Goal: Transaction & Acquisition: Purchase product/service

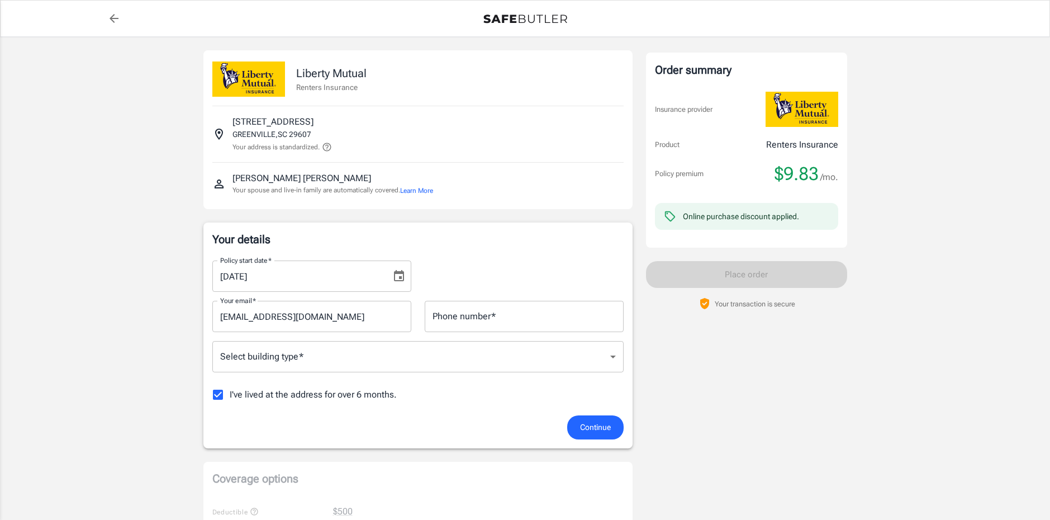
click at [291, 279] on input "[DATE]" at bounding box center [297, 275] width 171 height 31
click at [264, 278] on input "[DATE]" at bounding box center [297, 275] width 171 height 31
click at [403, 277] on icon "Choose date, selected date is Aug 31, 2025" at bounding box center [399, 275] width 10 height 11
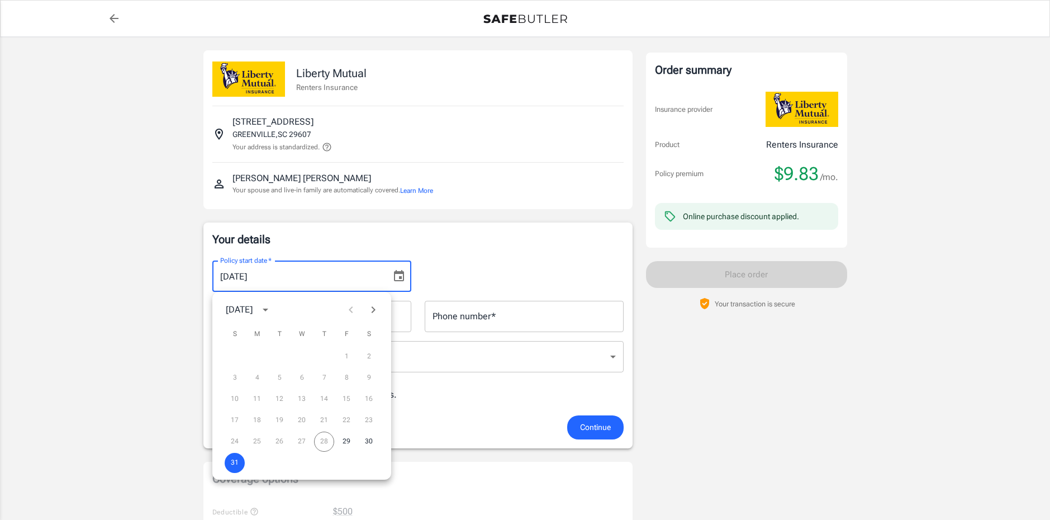
click at [275, 304] on div "[DATE]" at bounding box center [250, 309] width 49 height 19
click at [256, 311] on div "[DATE]" at bounding box center [241, 309] width 30 height 13
click at [378, 308] on icon "Next month" at bounding box center [373, 309] width 13 height 13
click at [260, 358] on button "1" at bounding box center [257, 357] width 20 height 20
type input "[DATE]"
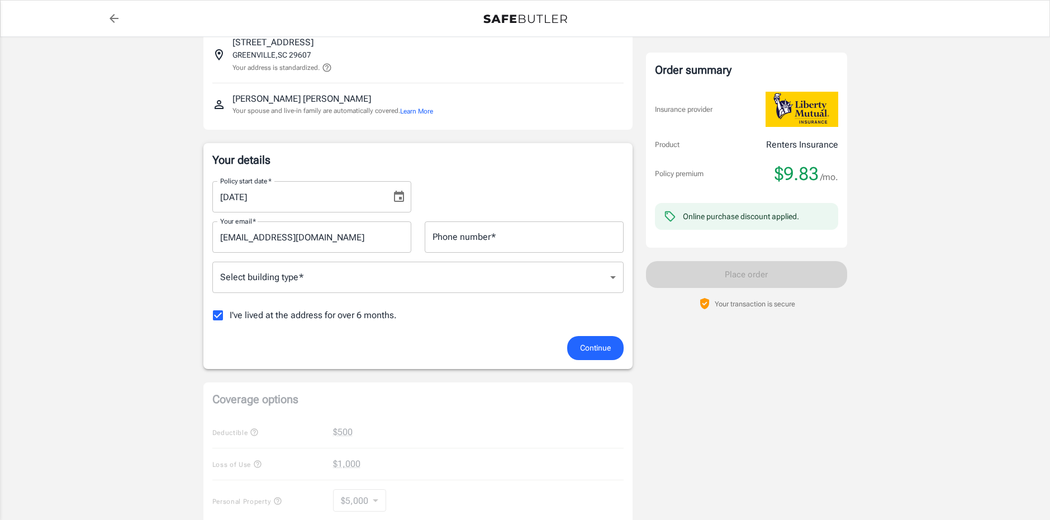
scroll to position [56, 0]
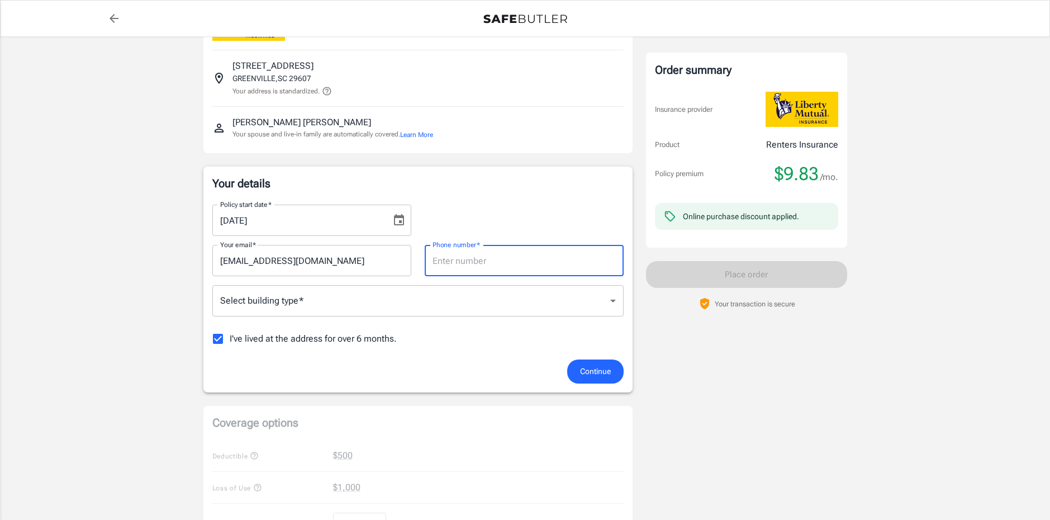
click at [478, 249] on div "Phone number   * Phone number   *" at bounding box center [524, 260] width 199 height 31
type input "5705789998"
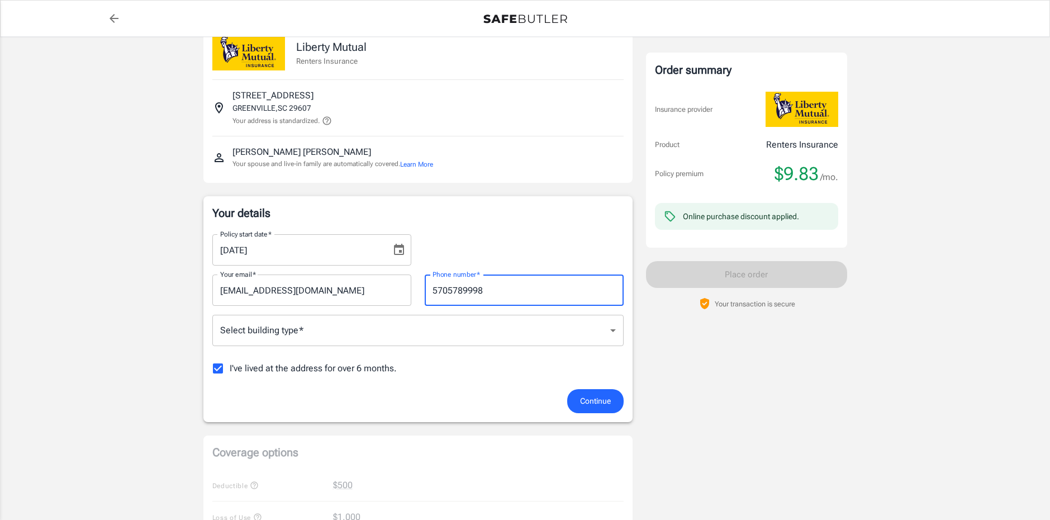
scroll to position [0, 0]
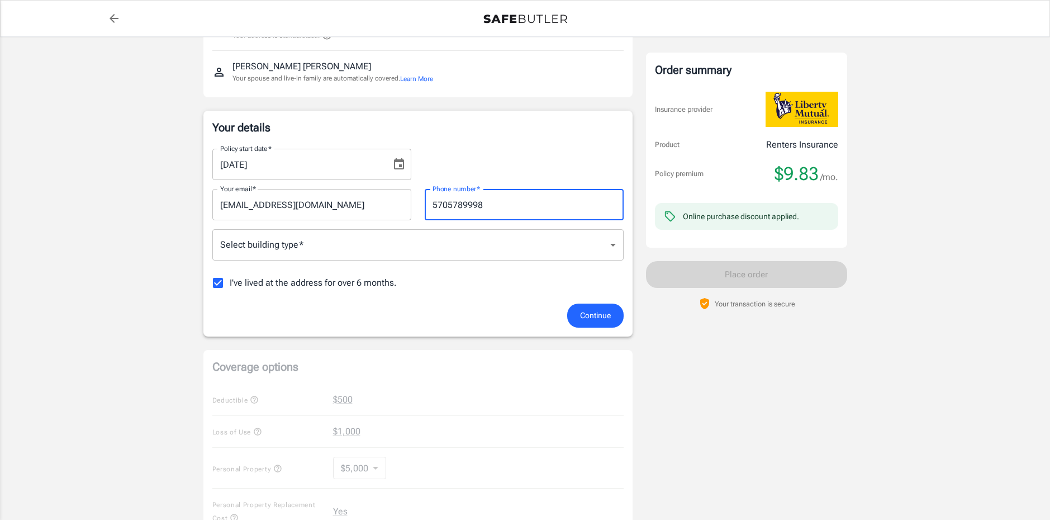
click at [615, 311] on button "Continue" at bounding box center [595, 315] width 56 height 24
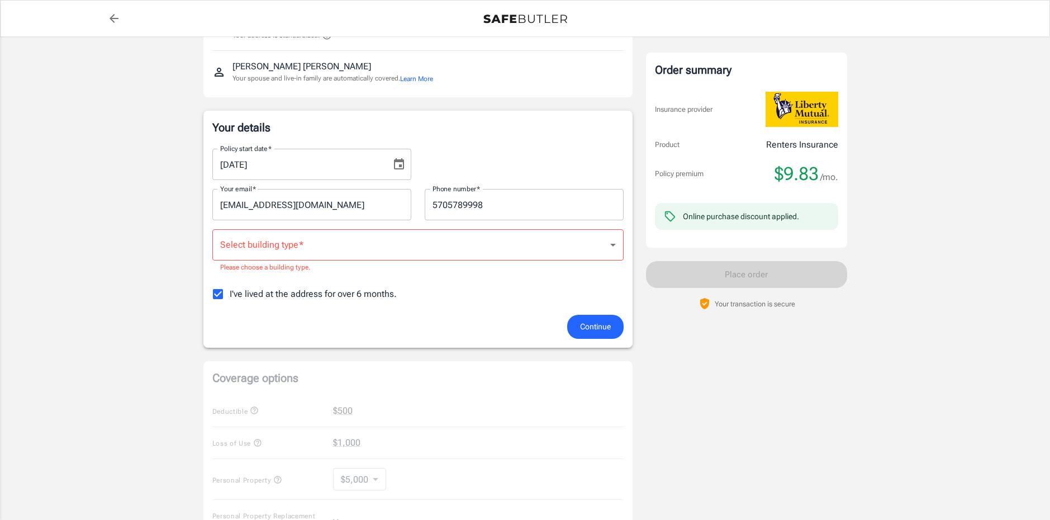
scroll to position [105, 0]
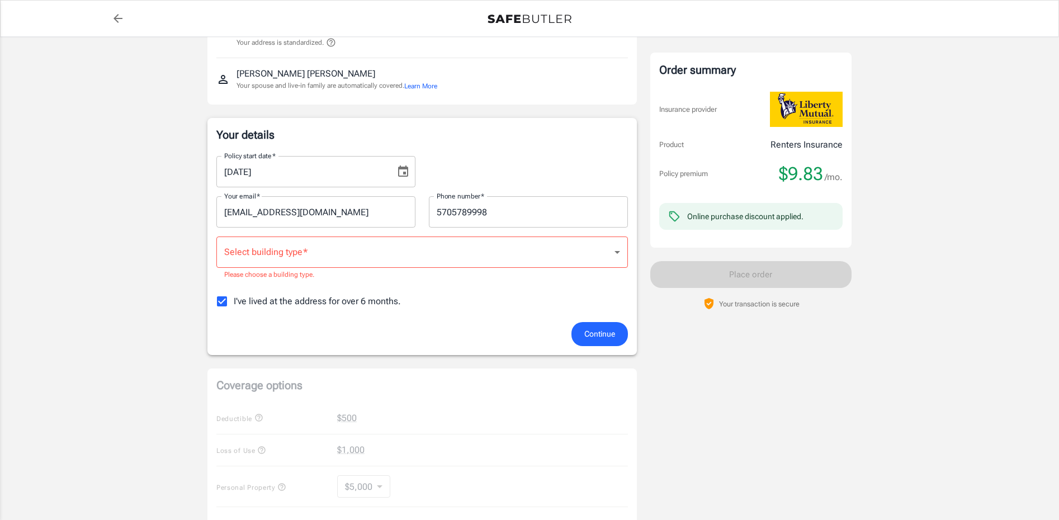
click at [411, 252] on body "Policy premium $ 9.83 /mo Liberty Mutual Renters Insurance [STREET_ADDRESS] You…" at bounding box center [529, 429] width 1059 height 1068
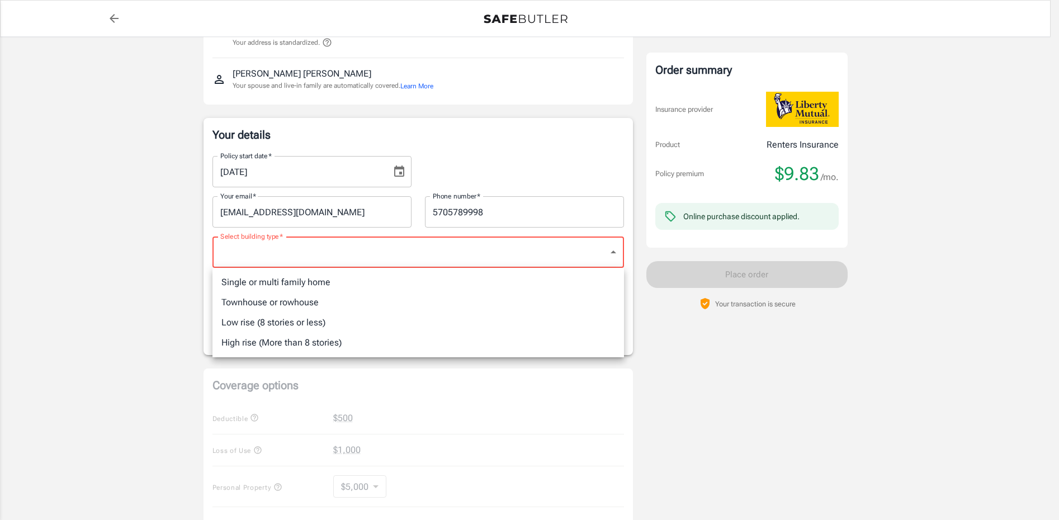
click at [160, 371] on div at bounding box center [529, 260] width 1059 height 520
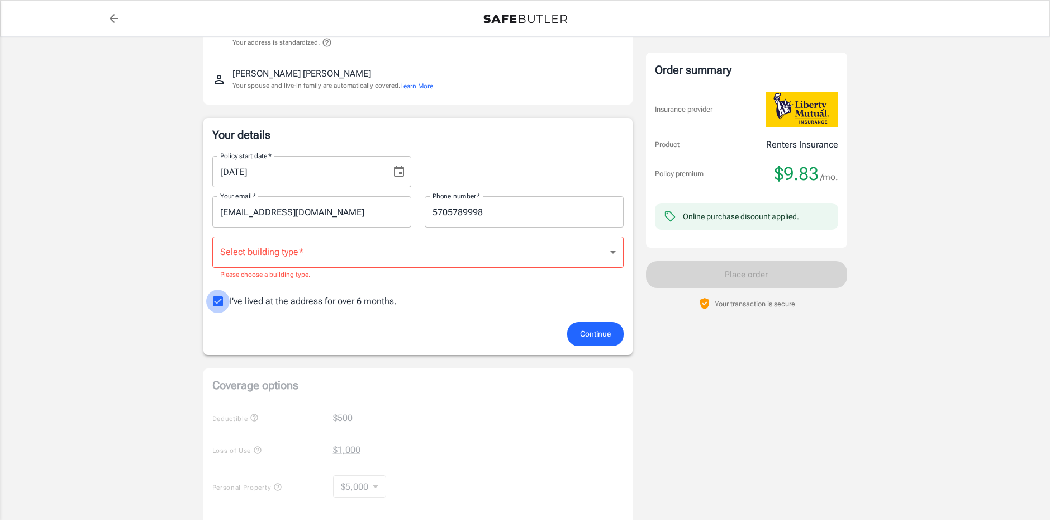
click at [215, 300] on input "I've lived at the address for over 6 months." at bounding box center [217, 301] width 23 height 23
checkbox input "false"
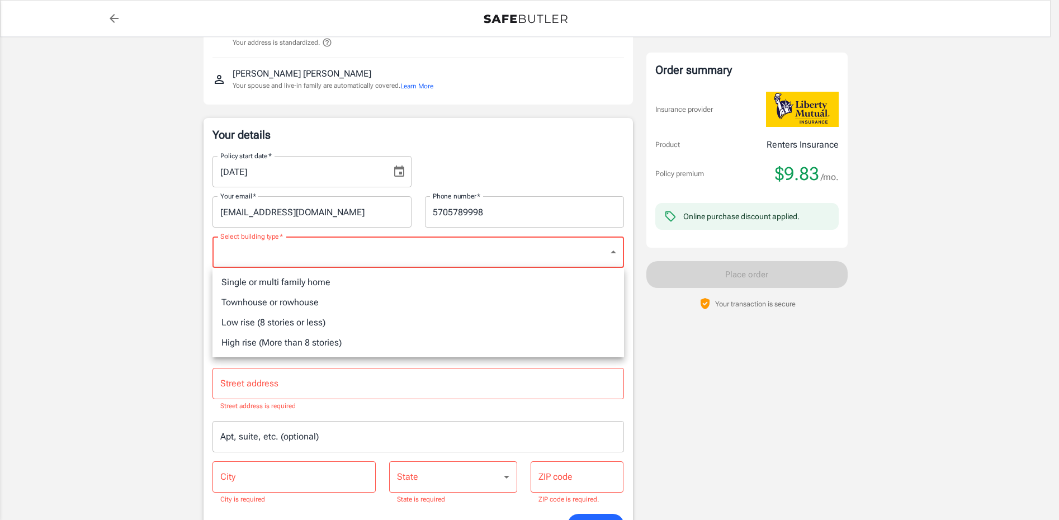
click at [359, 252] on body "Policy premium $ 9.83 /mo Liberty Mutual Renters Insurance [STREET_ADDRESS] You…" at bounding box center [529, 525] width 1059 height 1260
click at [120, 400] on div at bounding box center [529, 260] width 1059 height 520
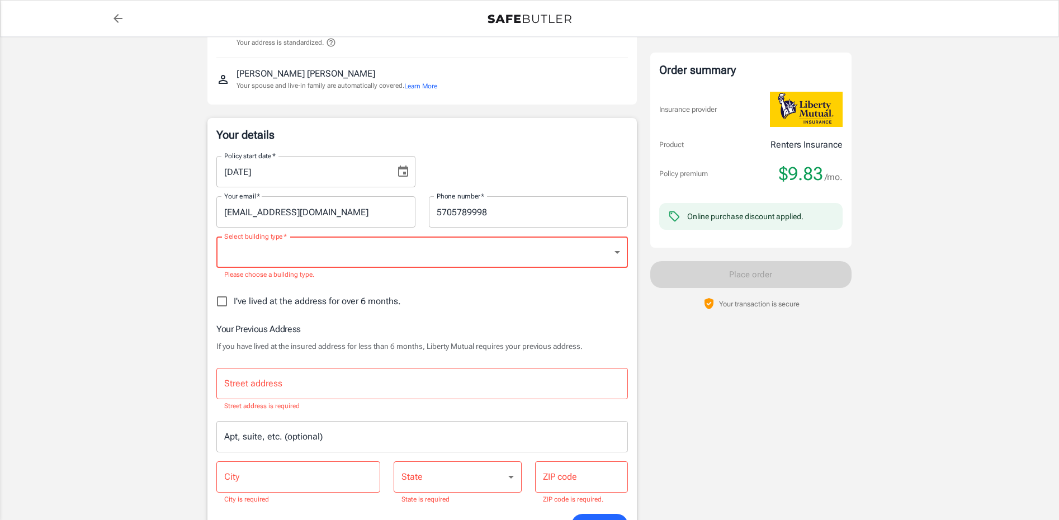
click at [310, 253] on body "Policy premium $ 9.83 /mo Liberty Mutual Renters Insurance [STREET_ADDRESS] You…" at bounding box center [529, 525] width 1059 height 1260
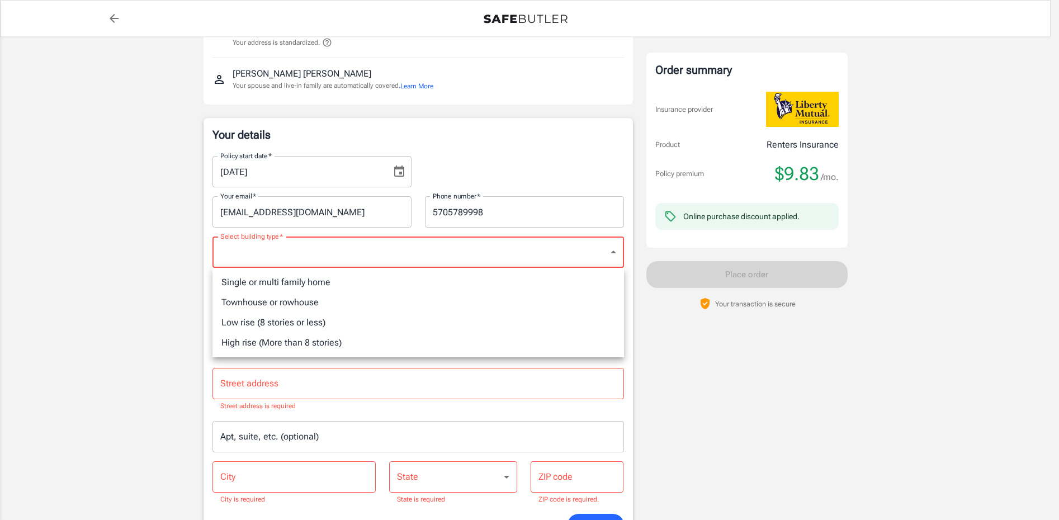
click at [285, 326] on li "Low rise (8 stories or less)" at bounding box center [417, 322] width 411 height 20
type input "lowrise"
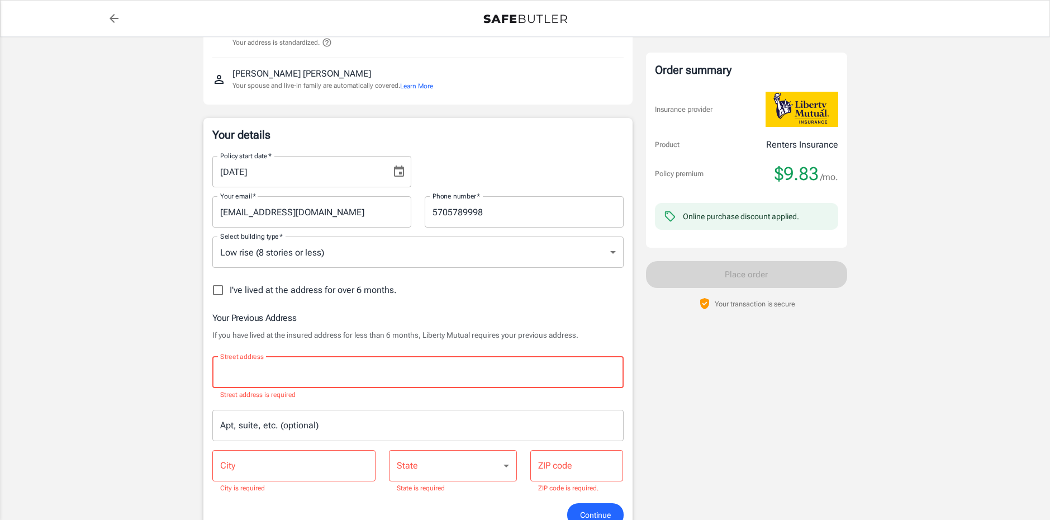
click at [263, 378] on input "Street address" at bounding box center [417, 372] width 401 height 21
type input "[STREET_ADDRESS]"
type input "west hazleton"
type input "18202"
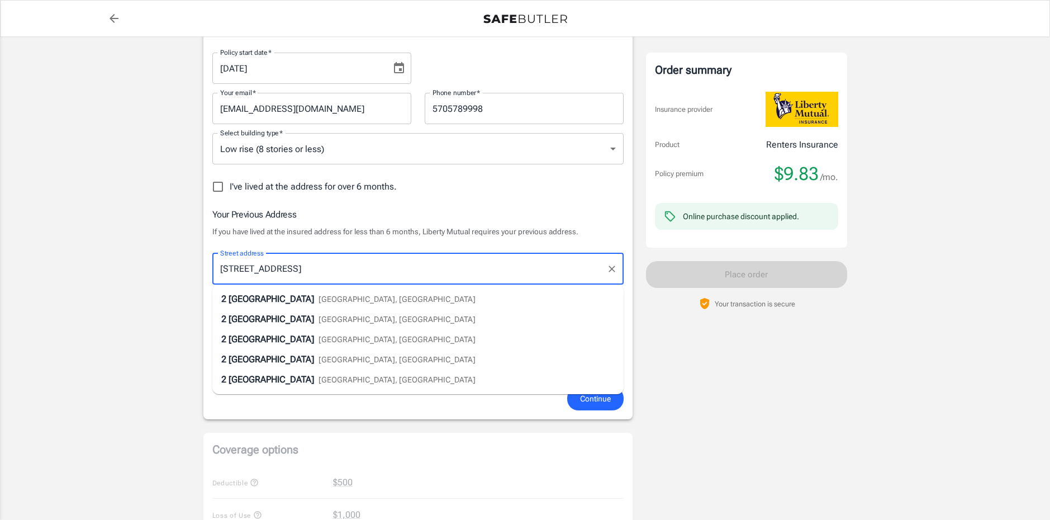
scroll to position [216, 0]
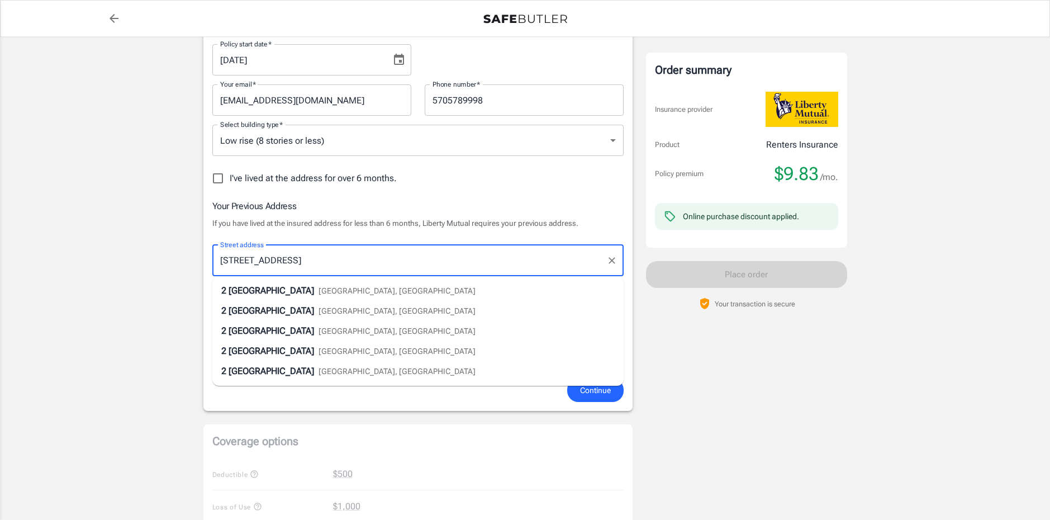
click at [837, 338] on div "Order summary Insurance provider Product Renters Insurance Policy premium $9.83…" at bounding box center [746, 381] width 201 height 1094
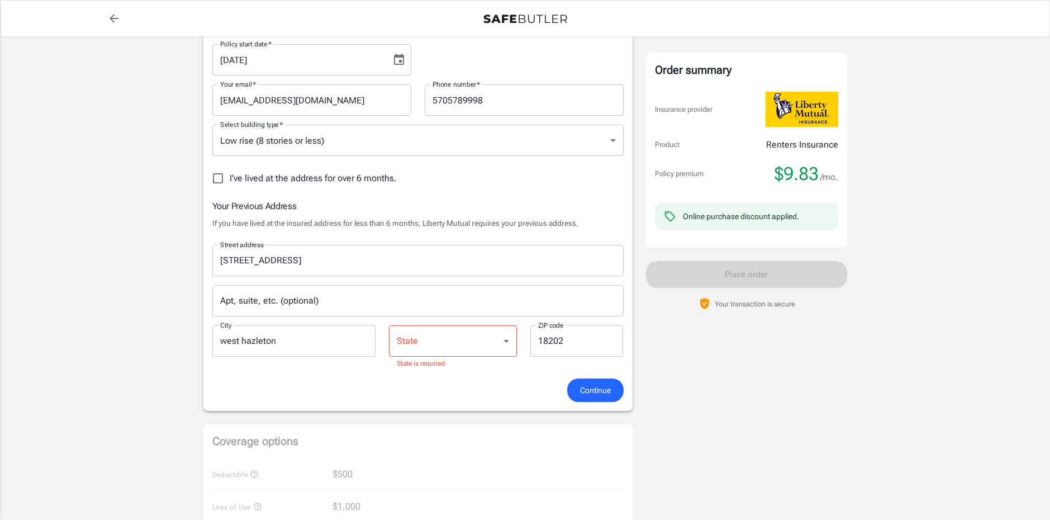
click at [492, 337] on select "[US_STATE] [US_STATE] [US_STATE] [US_STATE] [US_STATE] [US_STATE] [US_STATE] [U…" at bounding box center [453, 340] width 128 height 31
select select "PA"
click at [389, 325] on select "[US_STATE] [US_STATE] [US_STATE] [US_STATE] [US_STATE] [US_STATE] [US_STATE] [U…" at bounding box center [453, 340] width 128 height 31
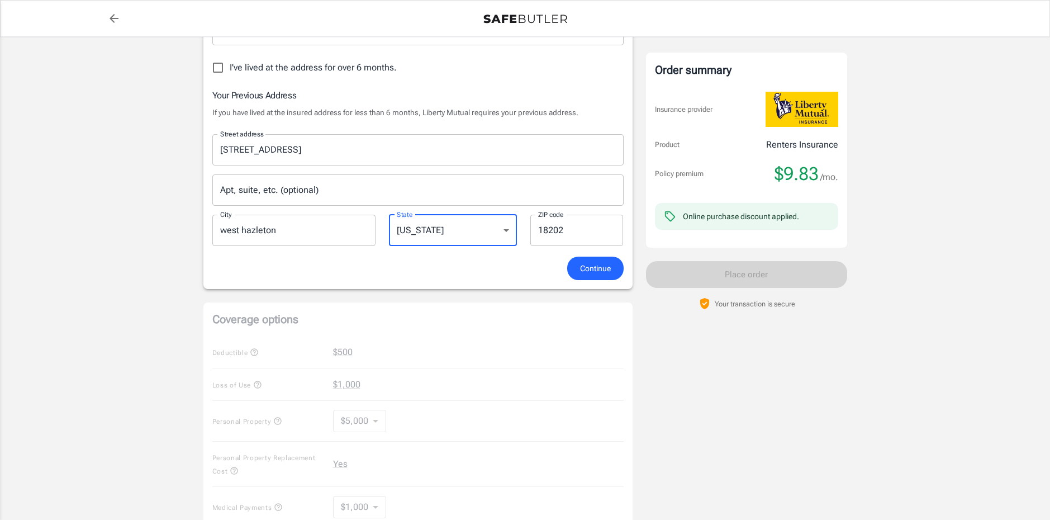
scroll to position [328, 0]
click at [596, 257] on button "Continue" at bounding box center [595, 267] width 56 height 24
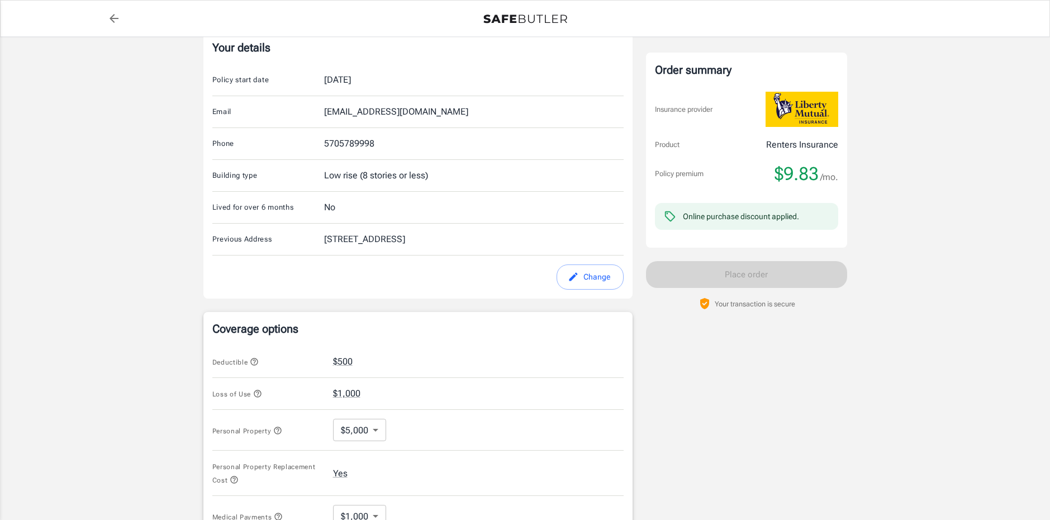
scroll to position [230, 0]
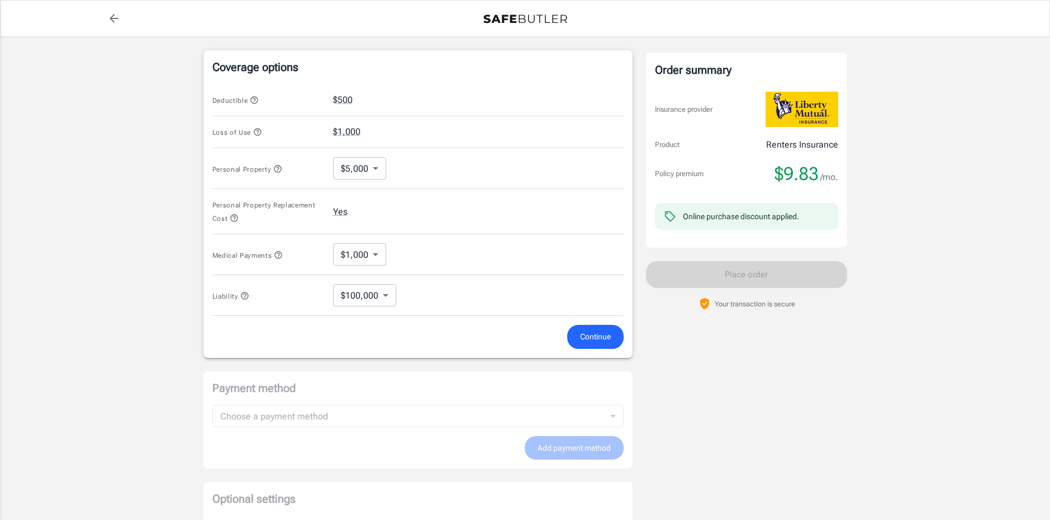
click at [595, 335] on span "Continue" at bounding box center [595, 337] width 31 height 14
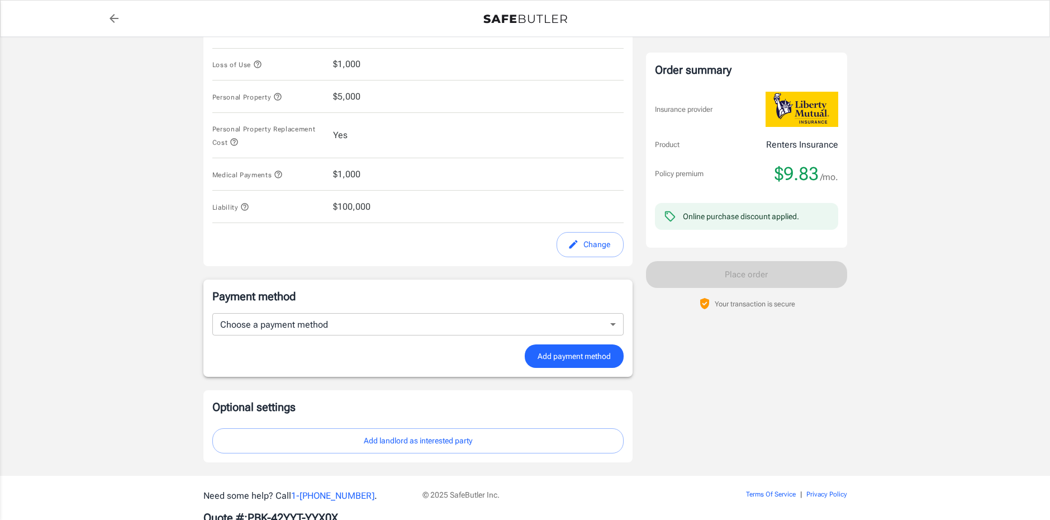
scroll to position [555, 0]
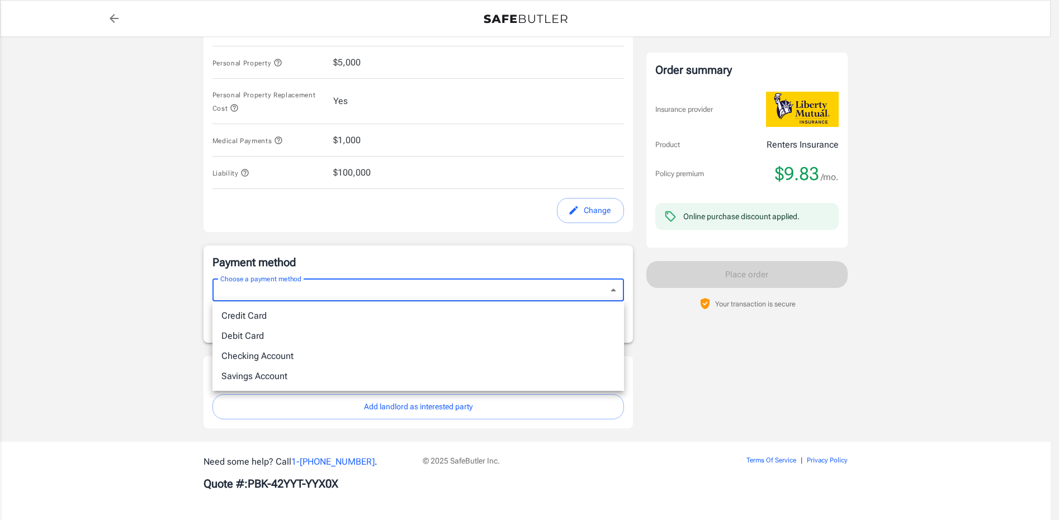
click at [1, 362] on div at bounding box center [529, 260] width 1059 height 520
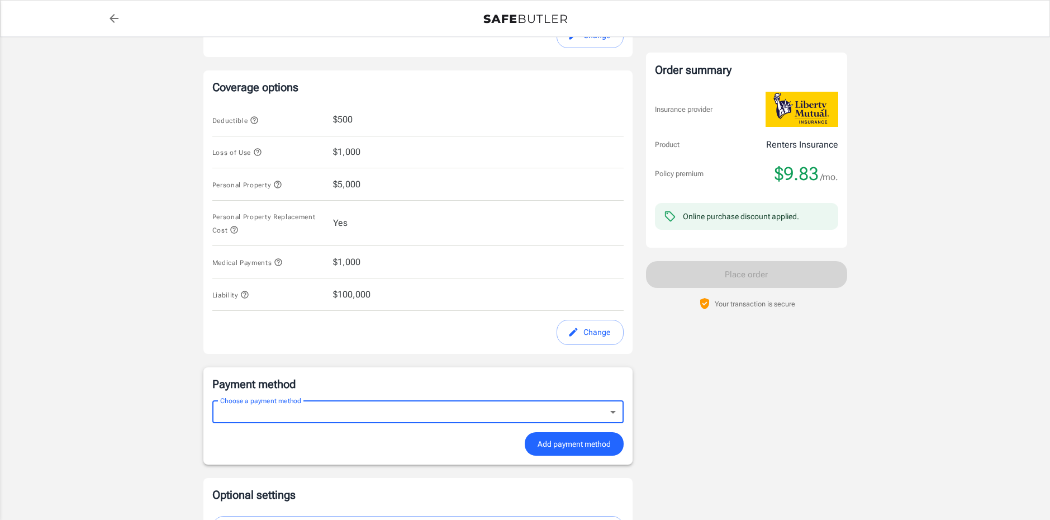
scroll to position [331, 0]
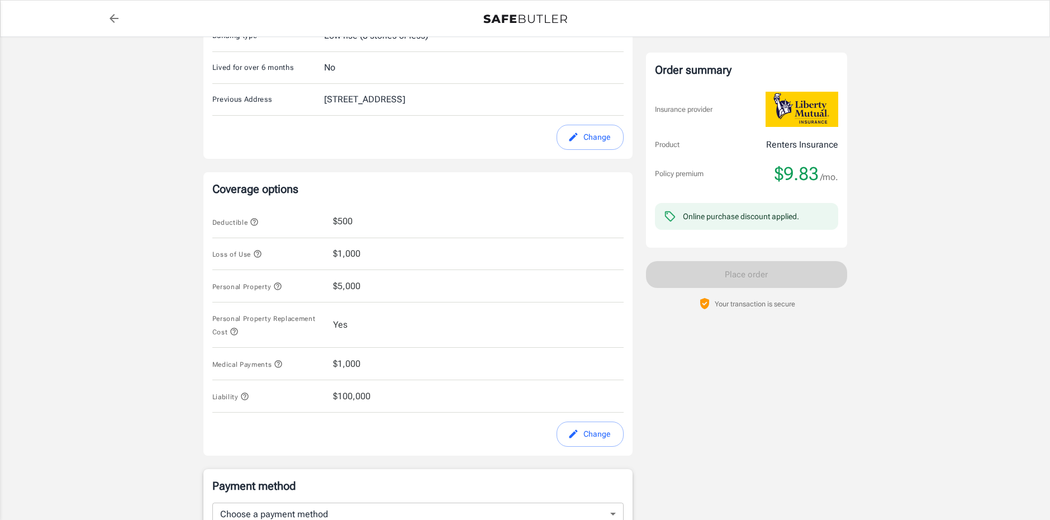
click at [770, 211] on div "Online purchase discount applied." at bounding box center [741, 216] width 116 height 11
click at [784, 163] on span "$9.83" at bounding box center [797, 174] width 44 height 22
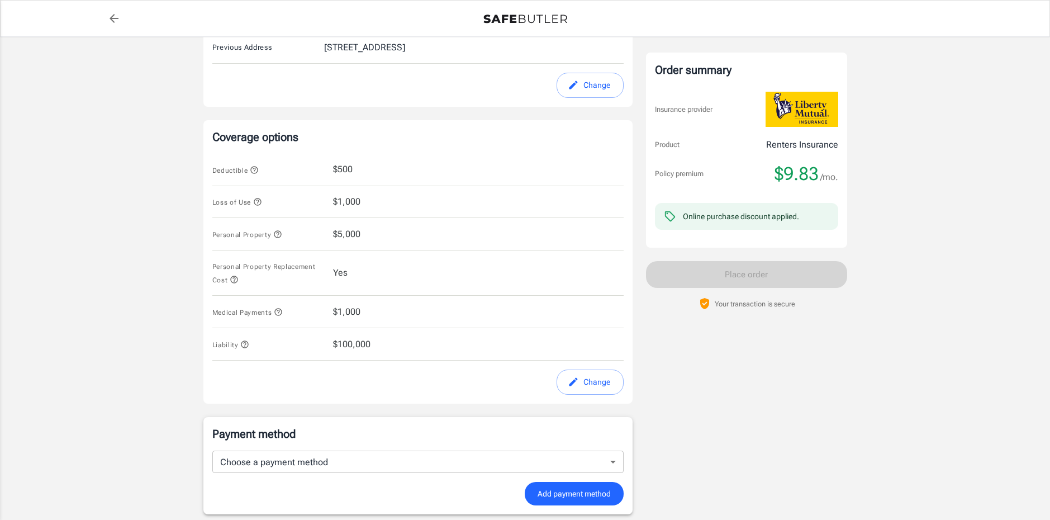
scroll to position [391, 0]
